Goal: Find specific page/section: Find specific page/section

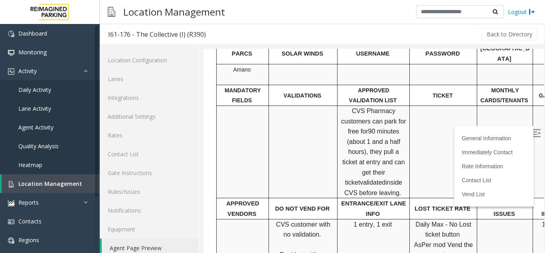
scroll to position [10, 0]
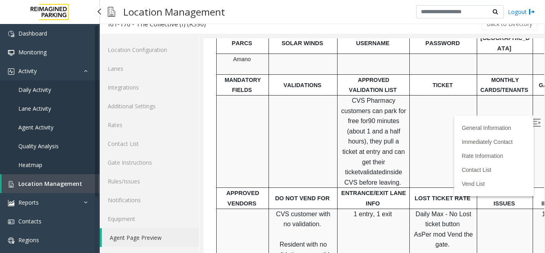
click at [38, 127] on span "Agent Activity" at bounding box center [35, 127] width 35 height 8
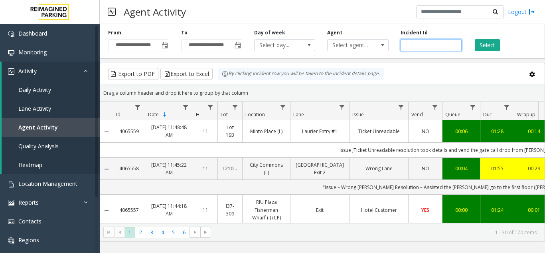
click at [422, 50] on input "number" at bounding box center [431, 45] width 61 height 12
paste input "*******"
click at [407, 45] on input "number" at bounding box center [431, 45] width 61 height 12
type input "*******"
click at [492, 45] on button "Select" at bounding box center [487, 45] width 25 height 12
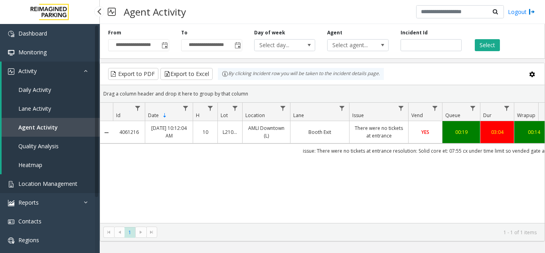
click at [40, 187] on span "Location Management" at bounding box center [47, 184] width 59 height 8
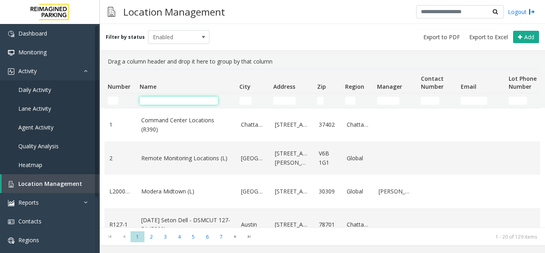
click at [156, 102] on input "Name Filter" at bounding box center [179, 101] width 78 height 8
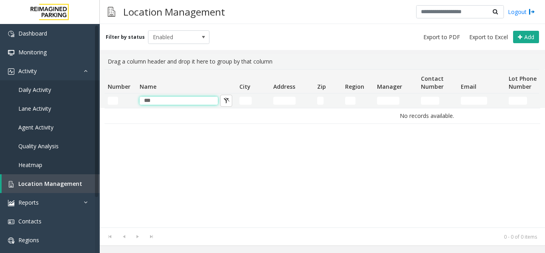
drag, startPoint x: 160, startPoint y: 103, endPoint x: 98, endPoint y: 103, distance: 61.4
click at [99, 103] on app-root "Dashboard Monitoring Activity Daily Activity Lane Activity Agent Activity Quali…" at bounding box center [272, 126] width 545 height 253
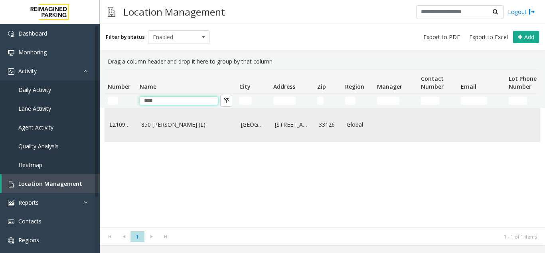
type input "****"
click at [180, 133] on td "850 [PERSON_NAME] (L)" at bounding box center [186, 124] width 100 height 33
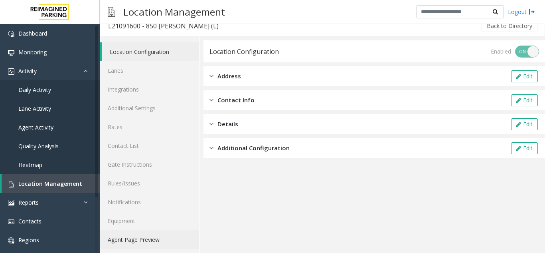
scroll to position [10, 0]
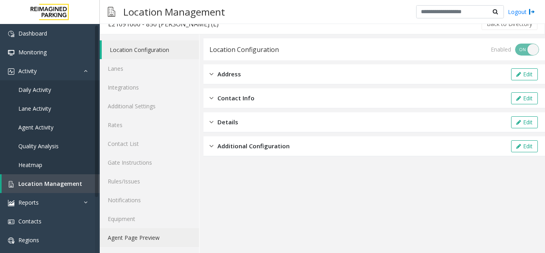
click at [155, 236] on link "Agent Page Preview" at bounding box center [149, 237] width 99 height 19
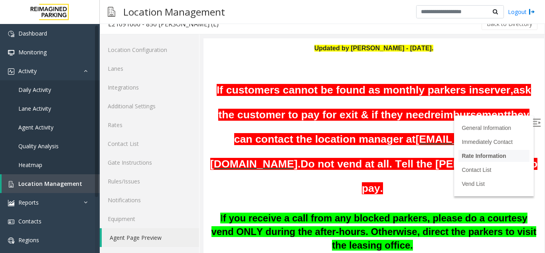
scroll to position [80, 0]
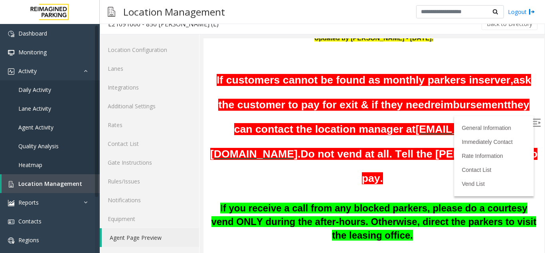
click at [533, 121] on img at bounding box center [537, 123] width 8 height 8
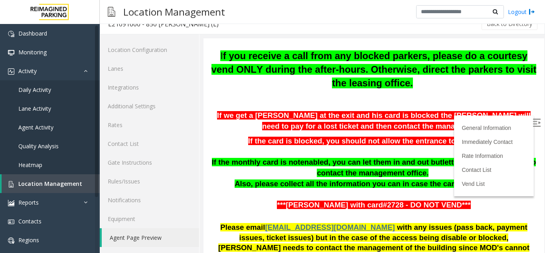
scroll to position [235, 0]
